Goal: Navigation & Orientation: Find specific page/section

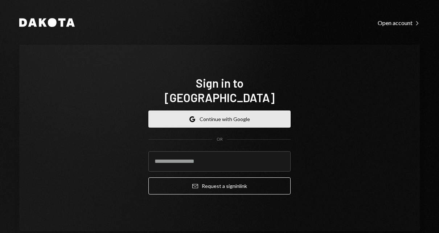
click at [210, 111] on button "Google Continue with Google" at bounding box center [219, 118] width 142 height 17
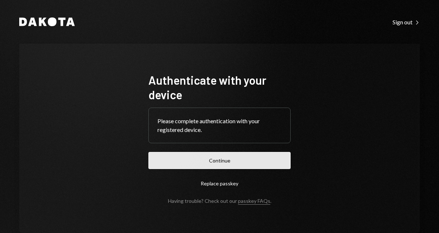
click at [205, 159] on button "Continue" at bounding box center [219, 160] width 142 height 17
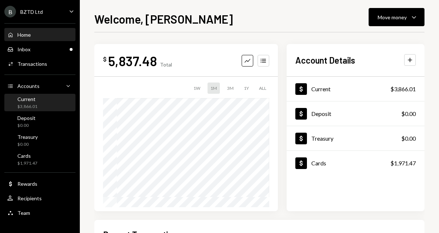
click at [32, 105] on div "$3,866.01" at bounding box center [27, 106] width 20 height 6
